Goal: Task Accomplishment & Management: Use online tool/utility

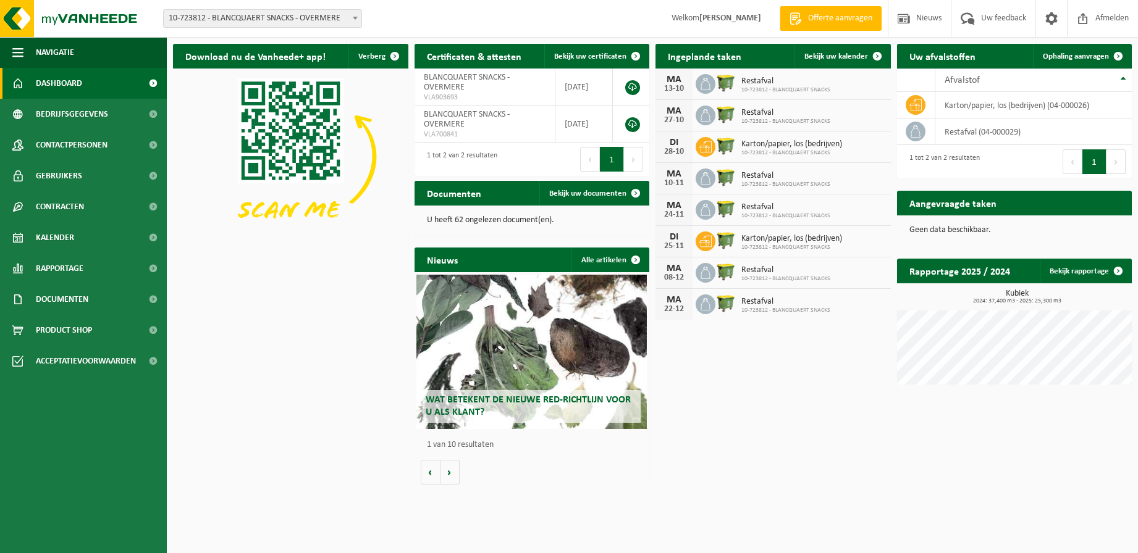
click at [767, 151] on span "10-723812 - BLANCQUAERT SNACKS" at bounding box center [791, 152] width 101 height 7
click at [815, 57] on span "Bekijk uw kalender" at bounding box center [836, 56] width 64 height 8
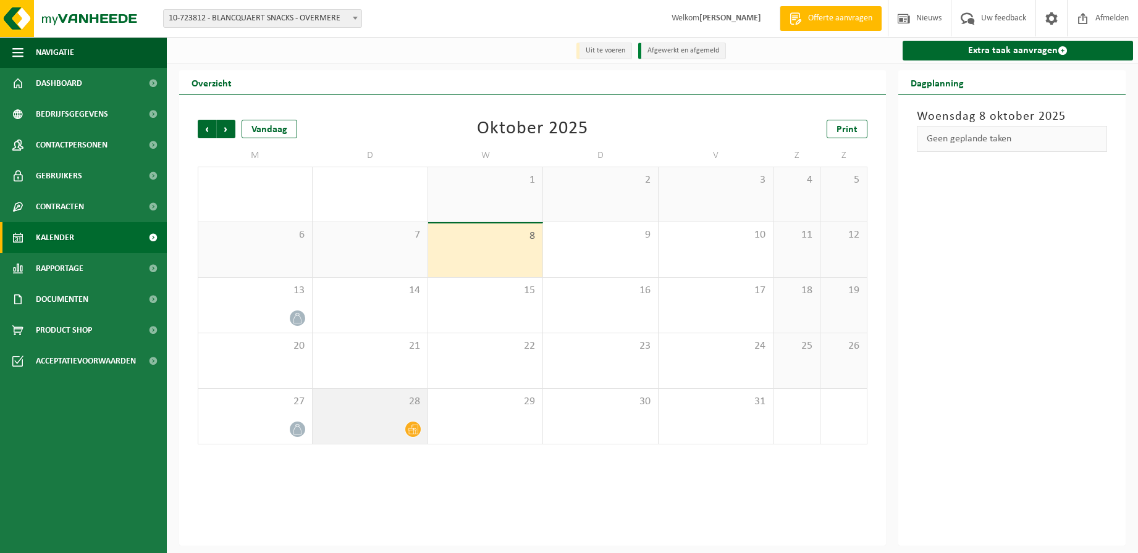
click at [412, 432] on icon at bounding box center [413, 429] width 10 height 10
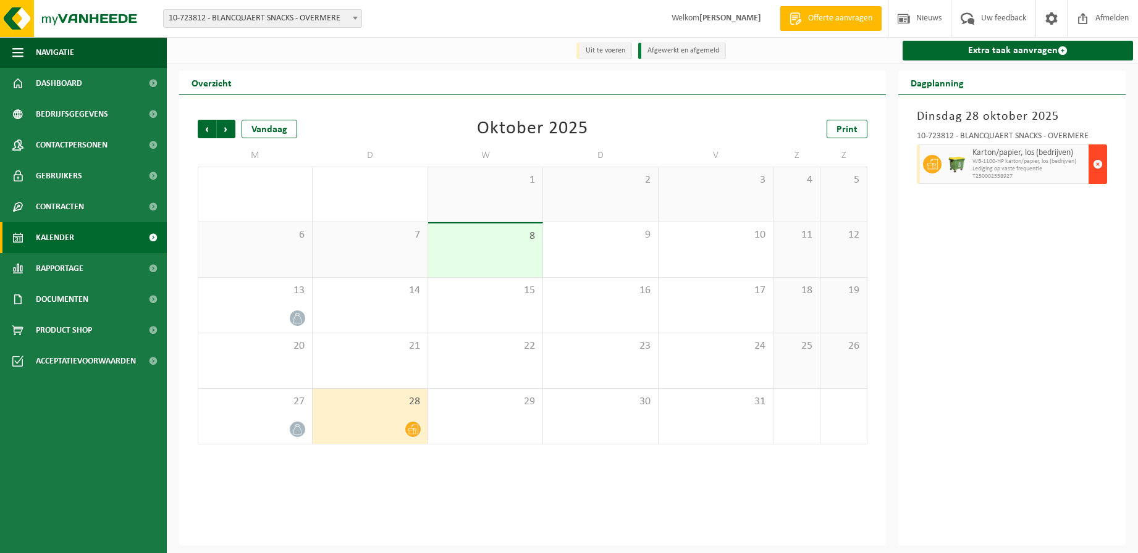
click at [1098, 166] on span "button" at bounding box center [1097, 164] width 10 height 25
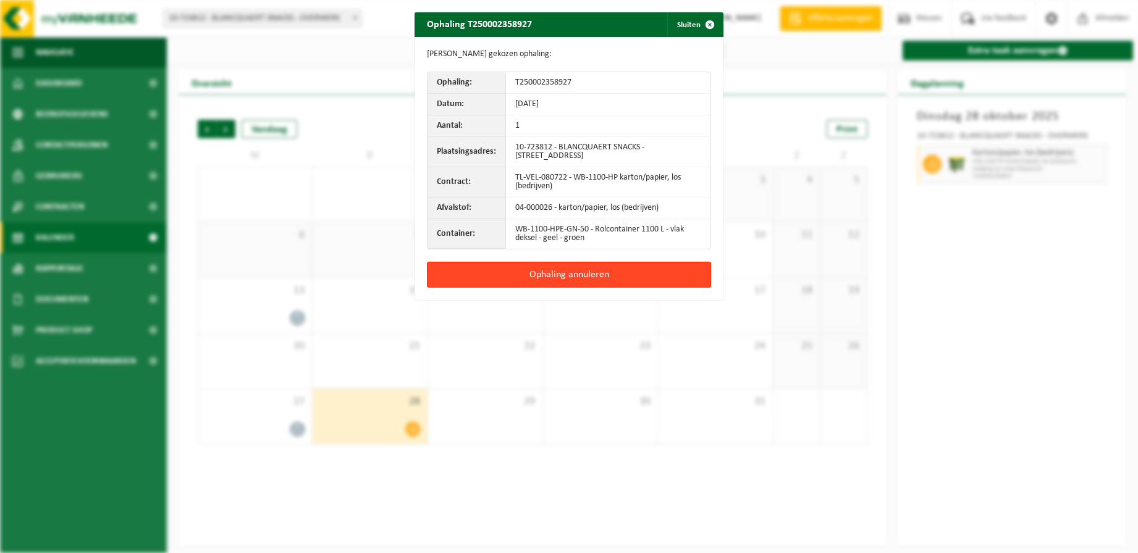
click at [559, 278] on button "Ophaling annuleren" at bounding box center [569, 275] width 284 height 26
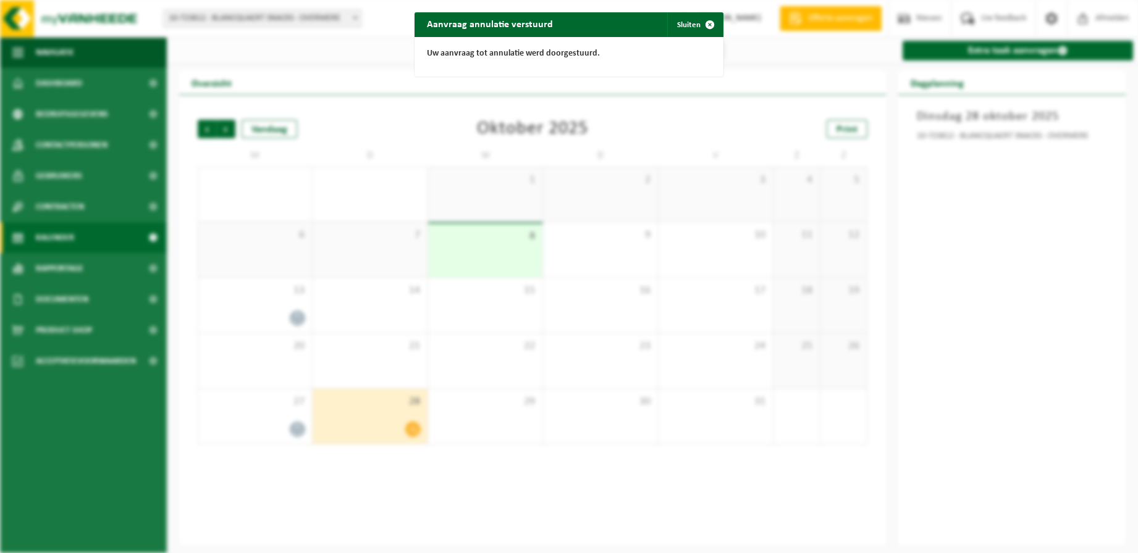
click at [375, 274] on div "Aanvraag annulatie verstuurd Sluiten Uw aanvraag tot annulatie werd doorgestuur…" at bounding box center [569, 276] width 1138 height 553
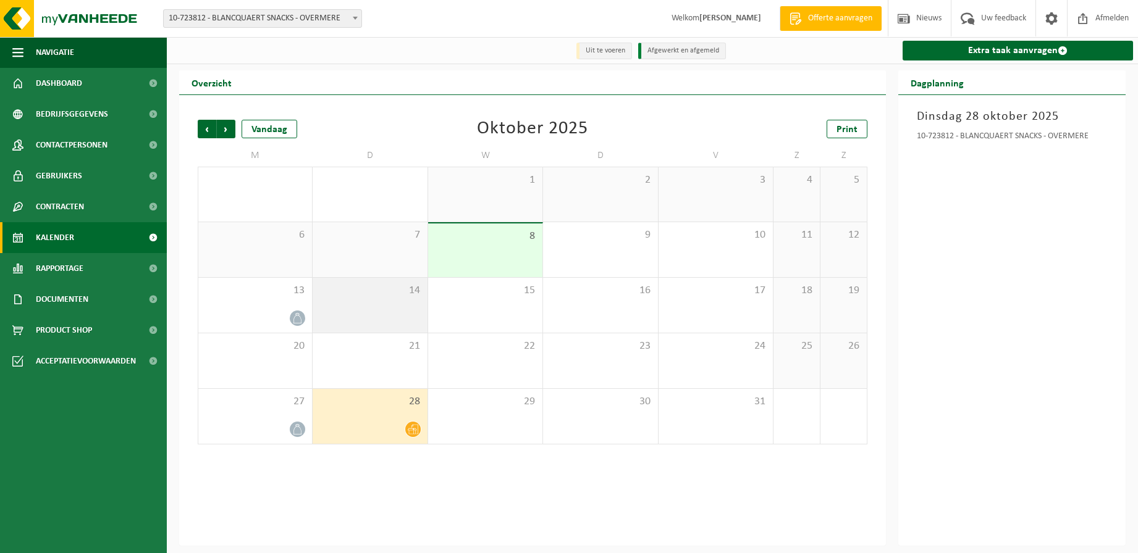
click at [396, 310] on div "14" at bounding box center [369, 305] width 114 height 55
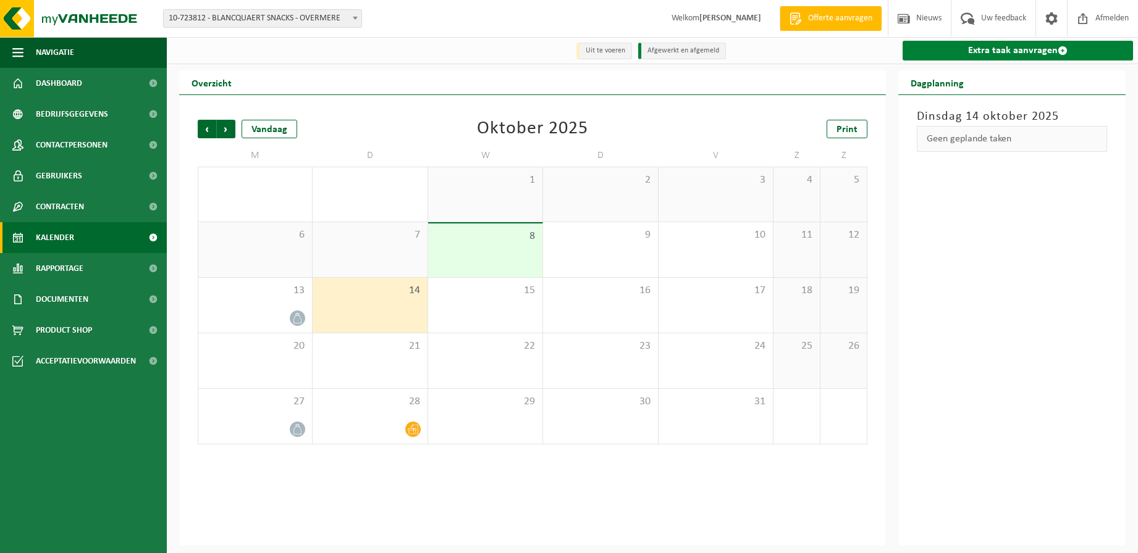
click at [960, 48] on link "Extra taak aanvragen" at bounding box center [1017, 51] width 230 height 20
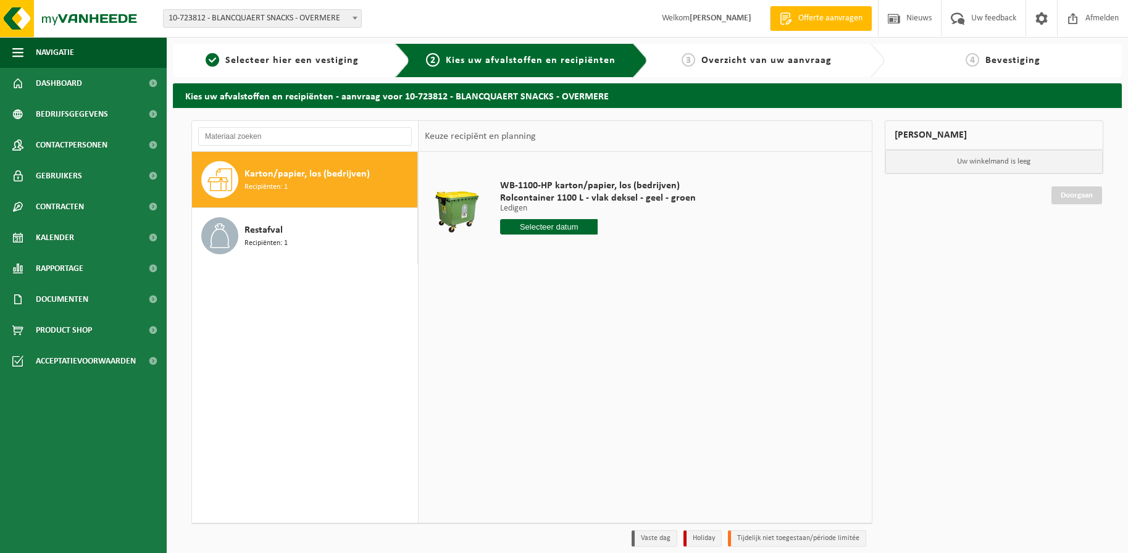
click at [281, 177] on span "Karton/papier, los (bedrijven)" at bounding box center [307, 174] width 125 height 15
click at [535, 227] on input "text" at bounding box center [549, 226] width 98 height 15
click at [534, 335] on div "14" at bounding box center [533, 337] width 22 height 20
type input "Van 2025-10-14"
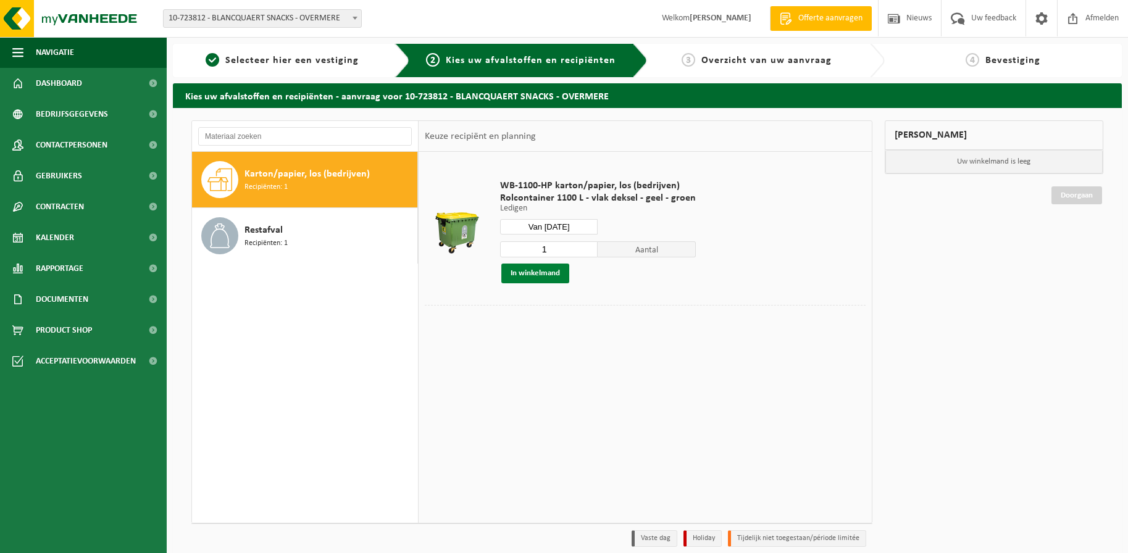
click at [532, 272] on button "In winkelmand" at bounding box center [535, 274] width 68 height 20
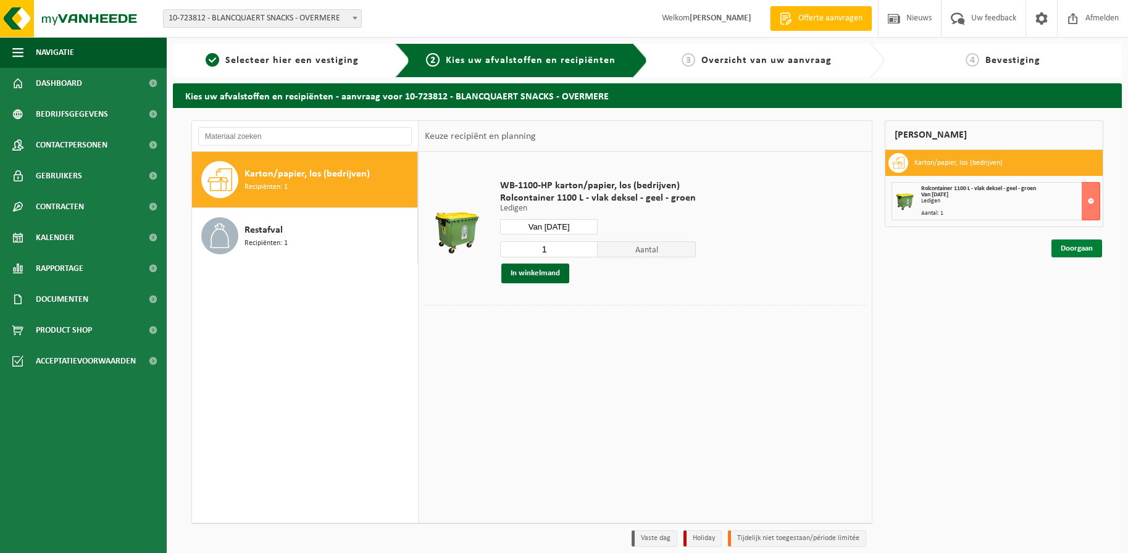
click at [1055, 242] on link "Doorgaan" at bounding box center [1077, 249] width 51 height 18
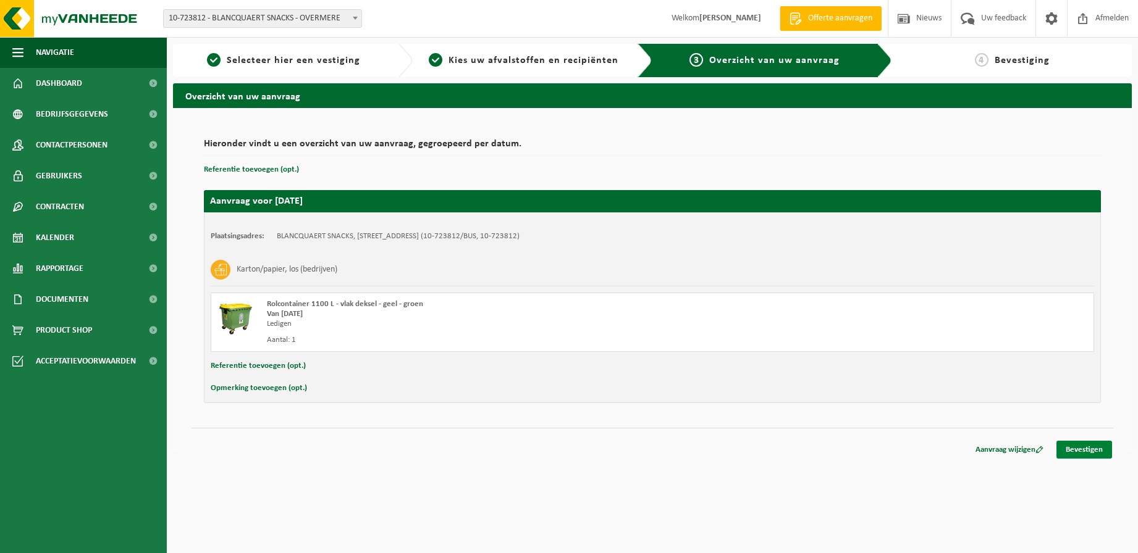
click at [1084, 450] on link "Bevestigen" at bounding box center [1084, 450] width 56 height 18
